Goal: Transaction & Acquisition: Purchase product/service

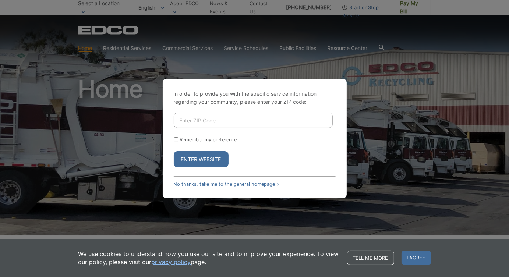
click at [230, 124] on input "Enter ZIP Code" at bounding box center [253, 120] width 159 height 15
type input "92028"
click at [174, 138] on input "Remember my preference" at bounding box center [176, 139] width 5 height 5
checkbox input "true"
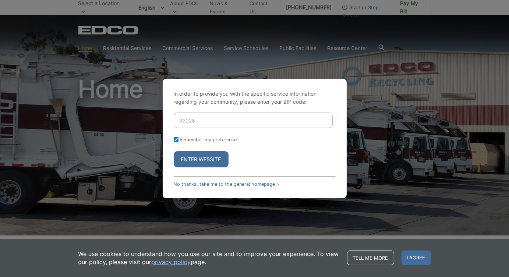
click at [202, 156] on button "Enter Website" at bounding box center [201, 159] width 55 height 16
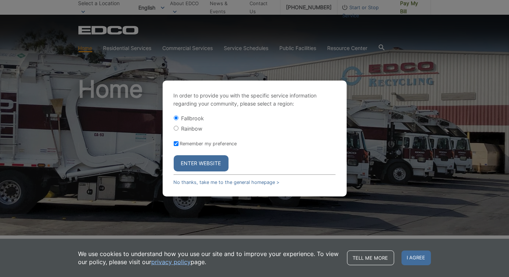
click at [193, 163] on button "Enter Website" at bounding box center [201, 163] width 55 height 16
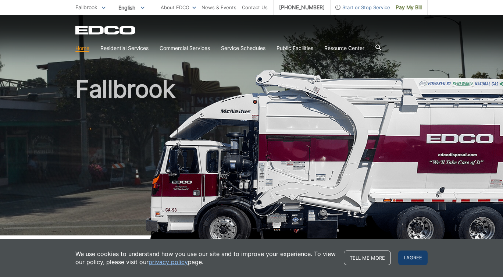
click at [418, 257] on span "I agree" at bounding box center [413, 258] width 29 height 15
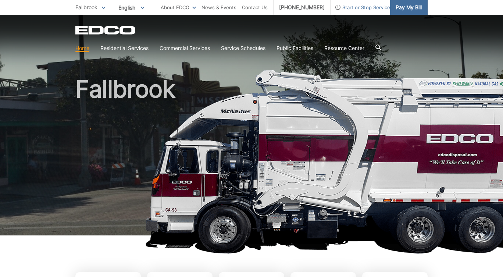
click at [414, 7] on span "Pay My Bill" at bounding box center [409, 7] width 26 height 8
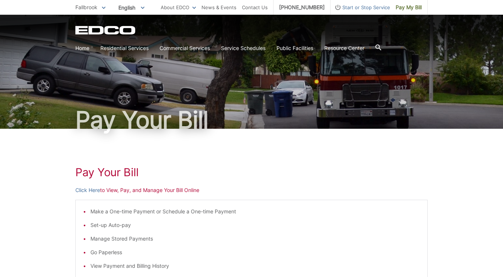
scroll to position [74, 0]
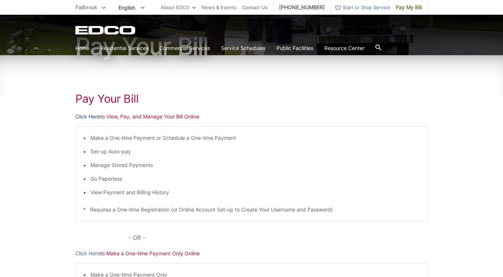
click at [94, 116] on link "Click Here" at bounding box center [87, 117] width 25 height 8
